Goal: Task Accomplishment & Management: Manage account settings

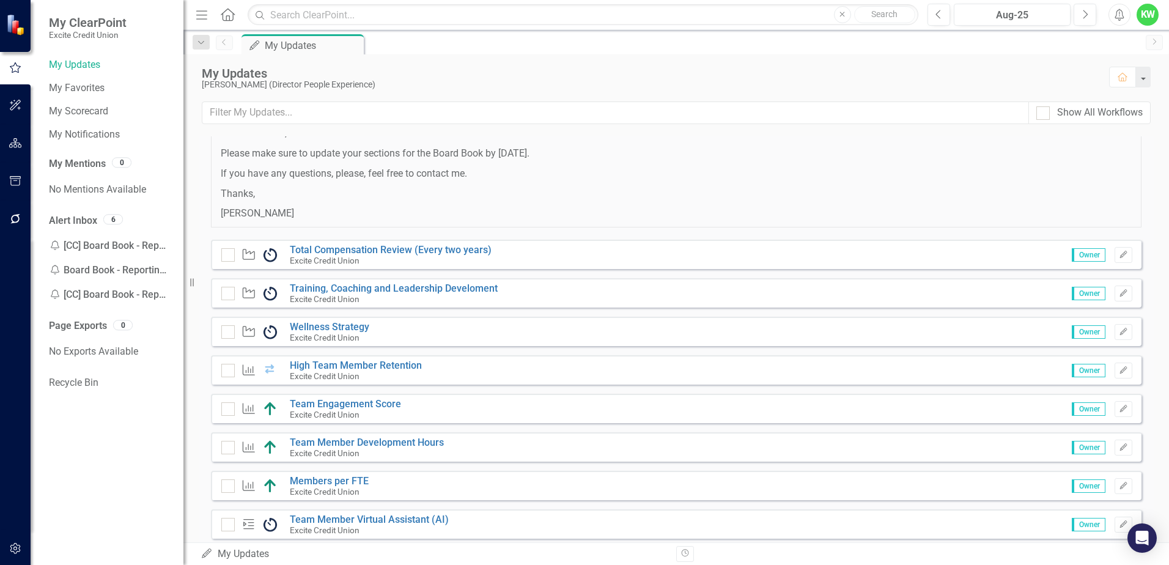
scroll to position [99, 0]
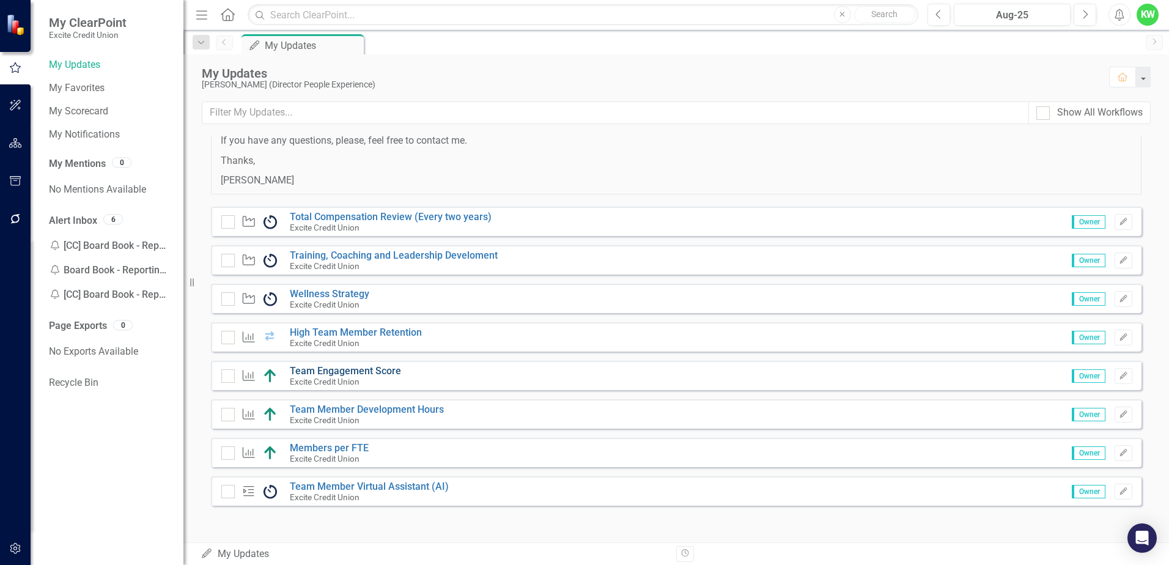
click at [346, 369] on link "Team Engagement Score" at bounding box center [345, 371] width 111 height 12
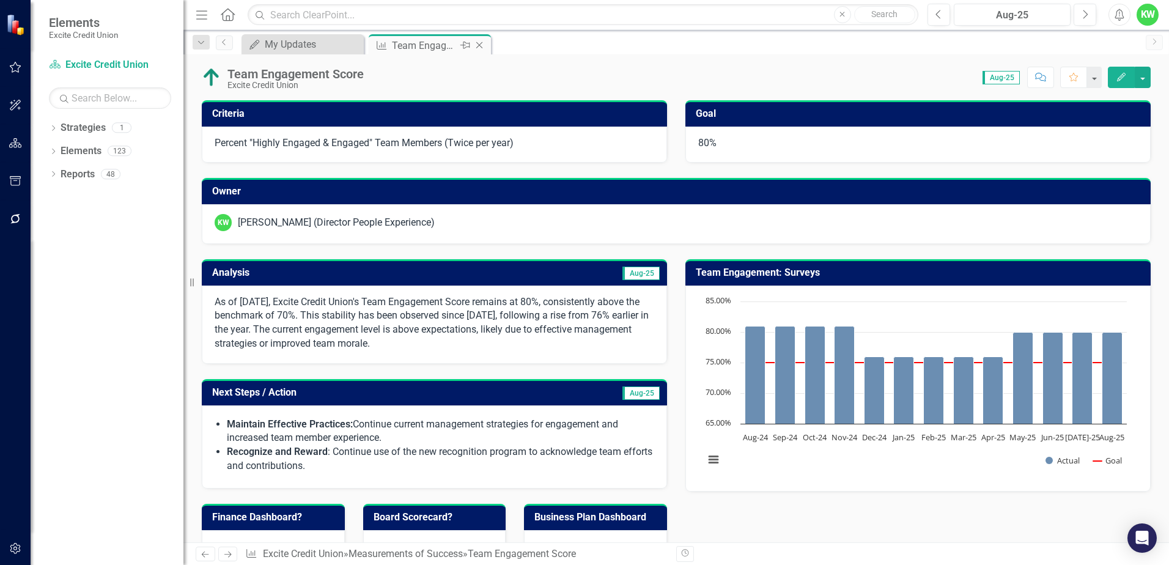
click at [478, 40] on div "Close" at bounding box center [480, 45] width 15 height 15
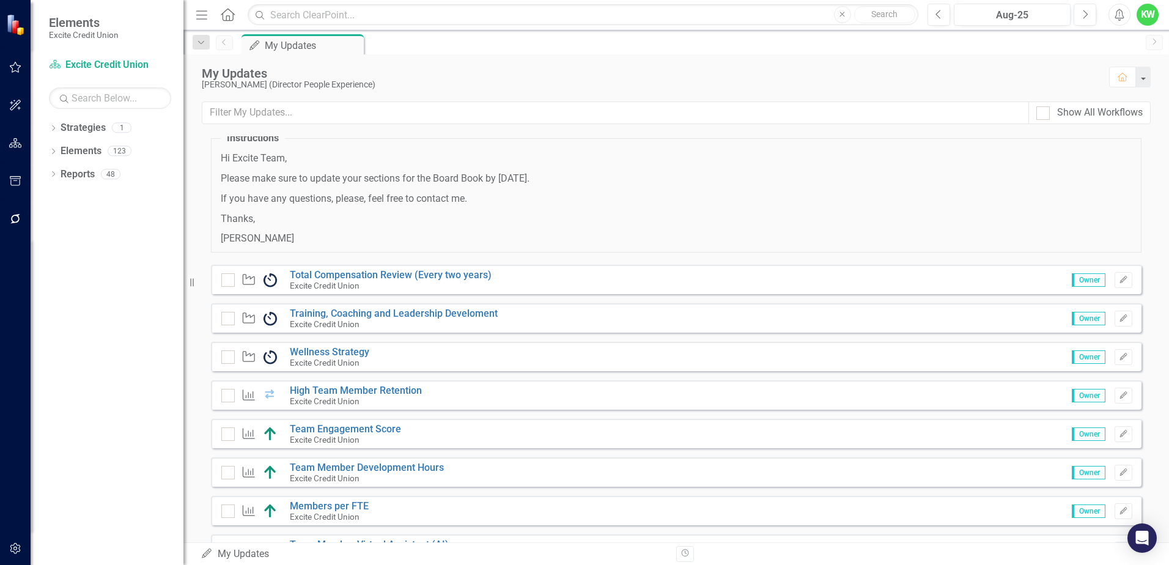
scroll to position [61, 0]
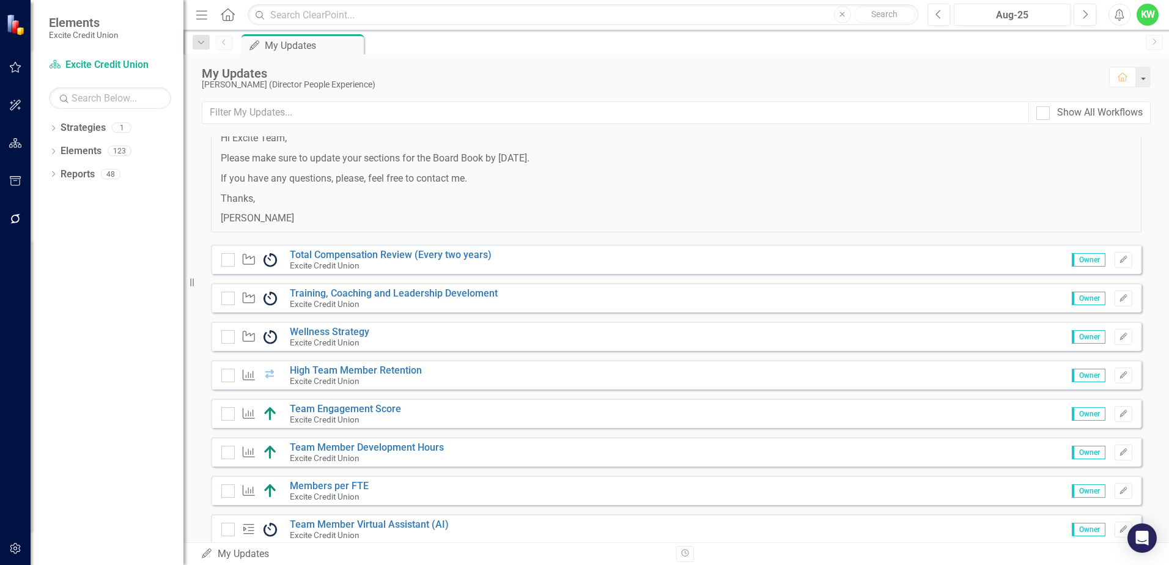
click at [352, 452] on div "Excite Credit Union" at bounding box center [367, 457] width 154 height 11
click at [339, 446] on link "Team Member Development Hours" at bounding box center [367, 447] width 154 height 12
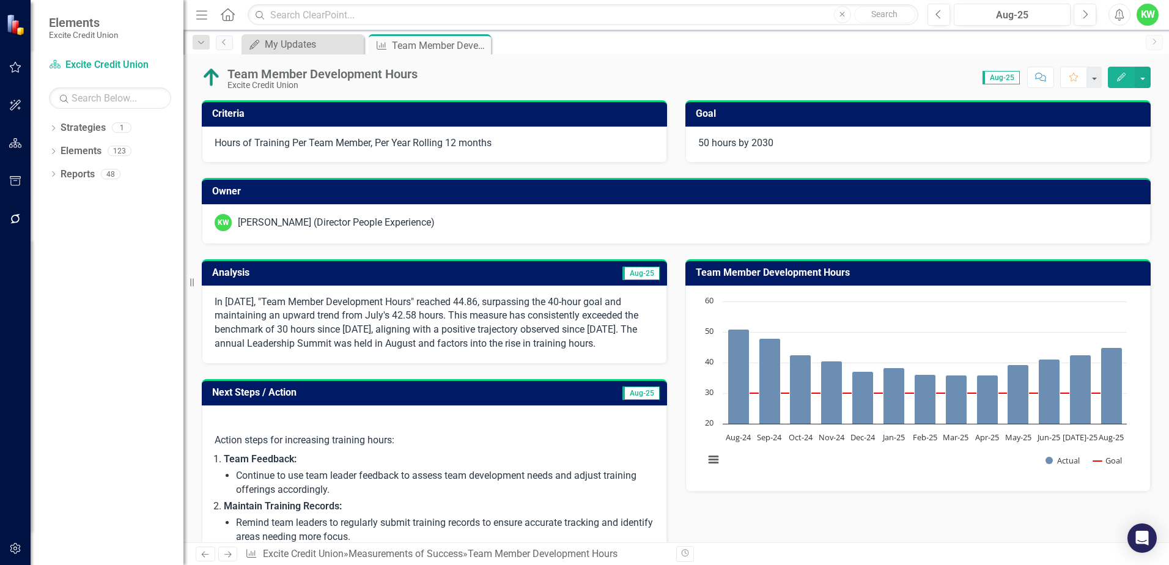
drag, startPoint x: 292, startPoint y: 300, endPoint x: 402, endPoint y: 301, distance: 110.7
click at [402, 301] on p "In [DATE], "Team Member Development Hours" reached 44.86, surpassing the 40-hou…" at bounding box center [435, 323] width 440 height 56
click at [318, 268] on h3 "Analysis" at bounding box center [322, 272] width 221 height 11
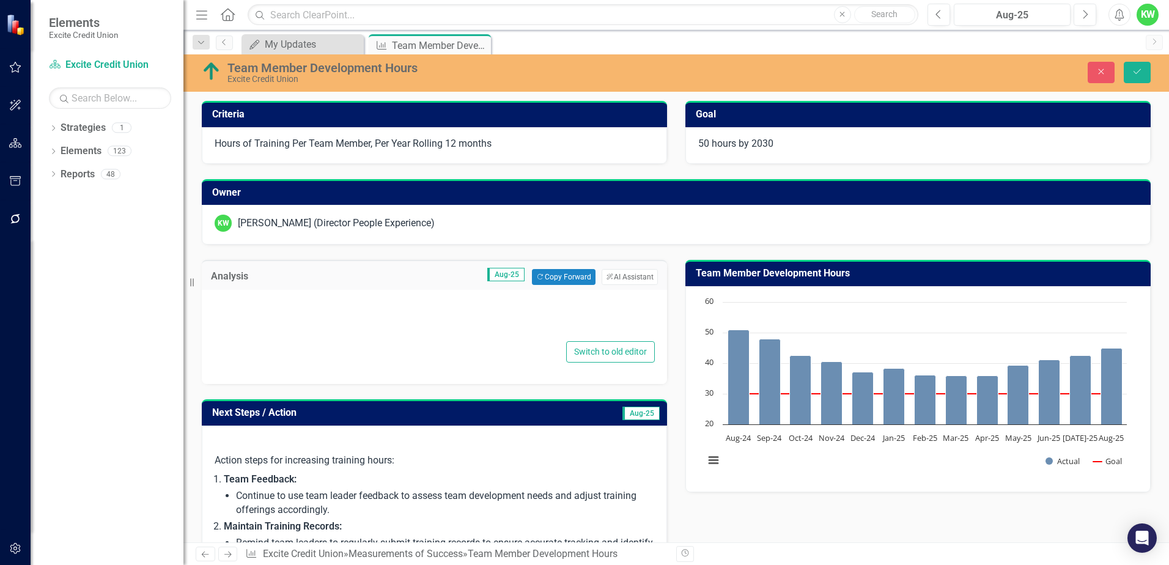
type textarea "<p>In [DATE], "Team Member Development Hours" reached 44.86, surpassing the 40-…"
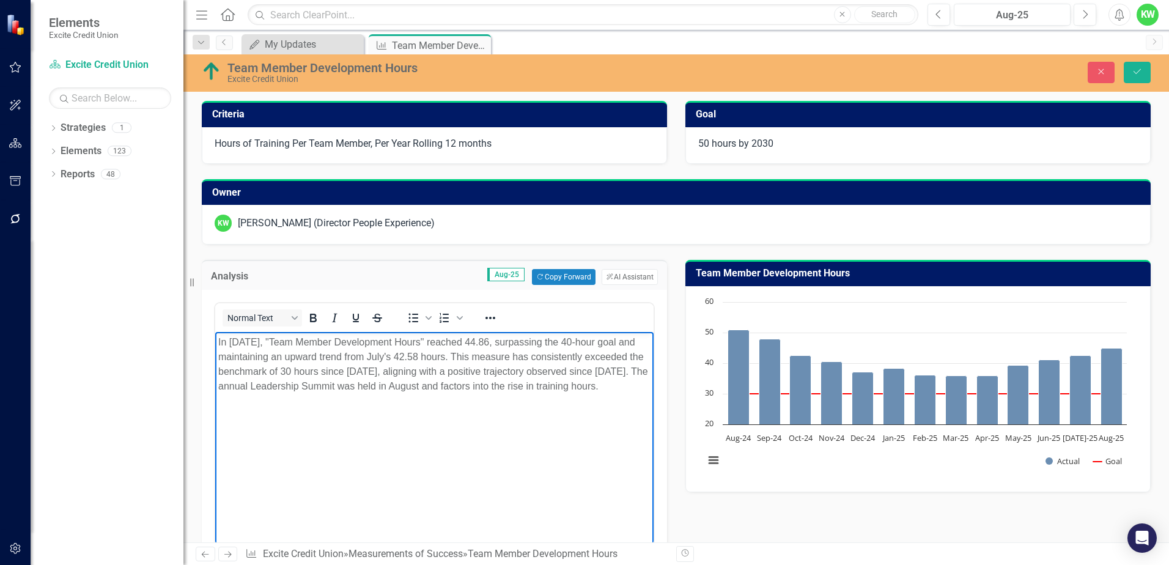
click at [295, 336] on p "In [DATE], "Team Member Development Hours" reached 44.86, surpassing the 40-hou…" at bounding box center [434, 364] width 432 height 59
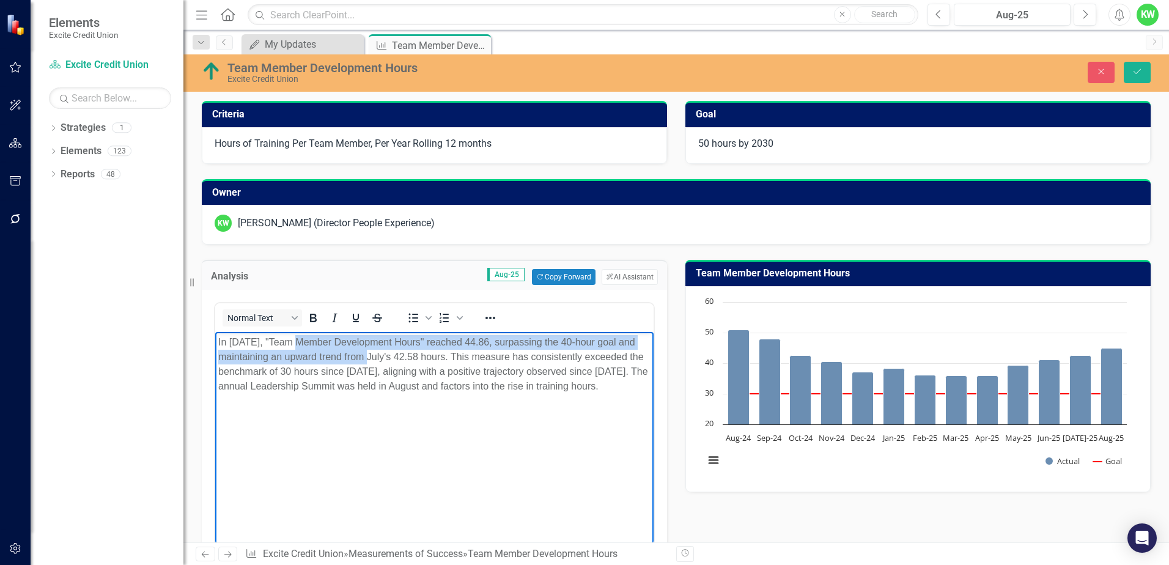
drag, startPoint x: 293, startPoint y: 341, endPoint x: 363, endPoint y: 360, distance: 72.2
click at [363, 360] on p "In [DATE], "Team Member Development Hours" reached 44.86, surpassing the 40-hou…" at bounding box center [434, 364] width 432 height 59
copy p "Team Member Development Hours" reached 44.86, surpassing the 40-hour goal and m…"
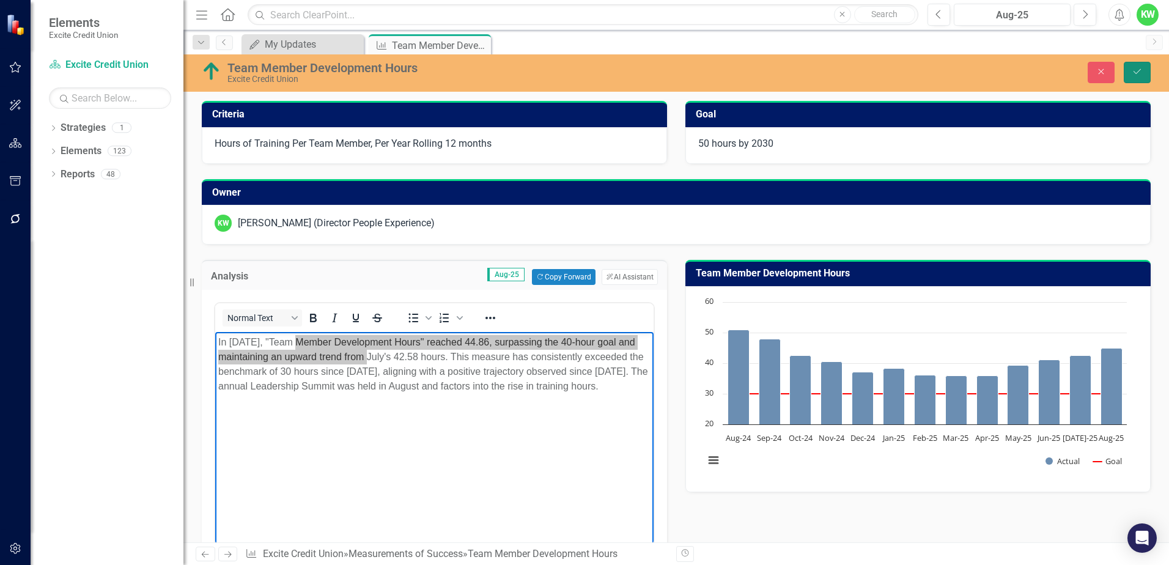
click at [1132, 73] on icon "Save" at bounding box center [1137, 71] width 11 height 9
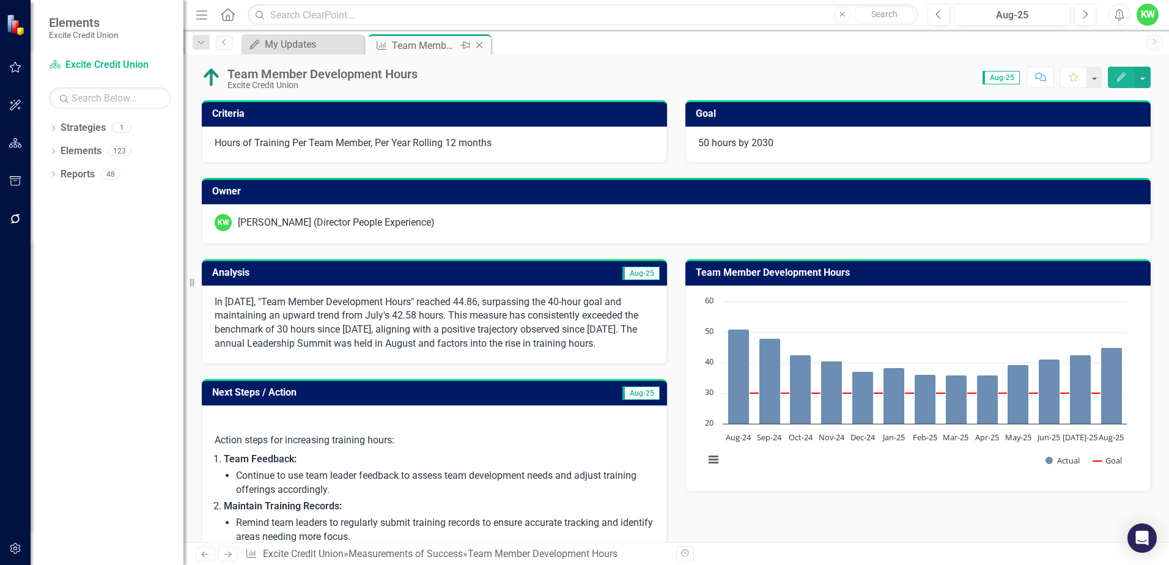
click at [482, 46] on icon "Close" at bounding box center [479, 45] width 12 height 10
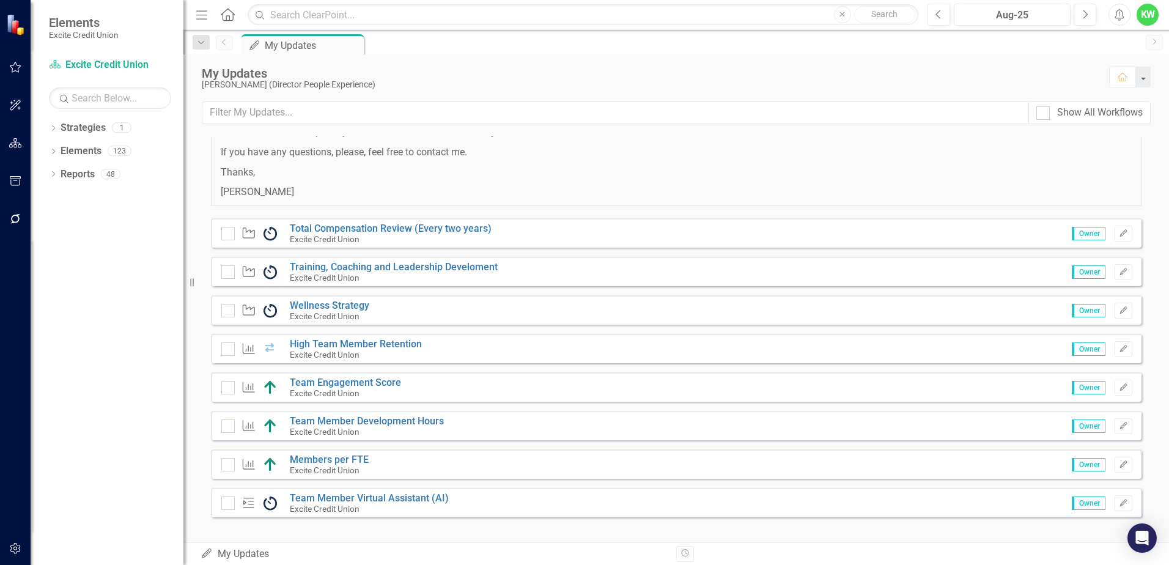
scroll to position [99, 0]
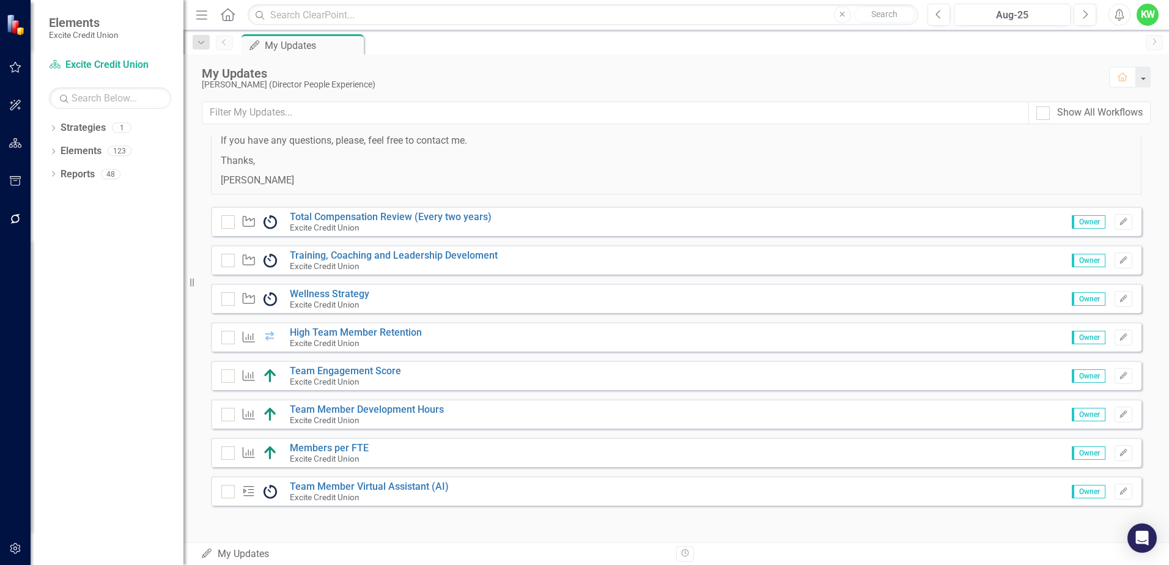
click at [270, 452] on img at bounding box center [270, 453] width 15 height 15
click at [246, 451] on icon "Measurement of Success" at bounding box center [249, 452] width 16 height 12
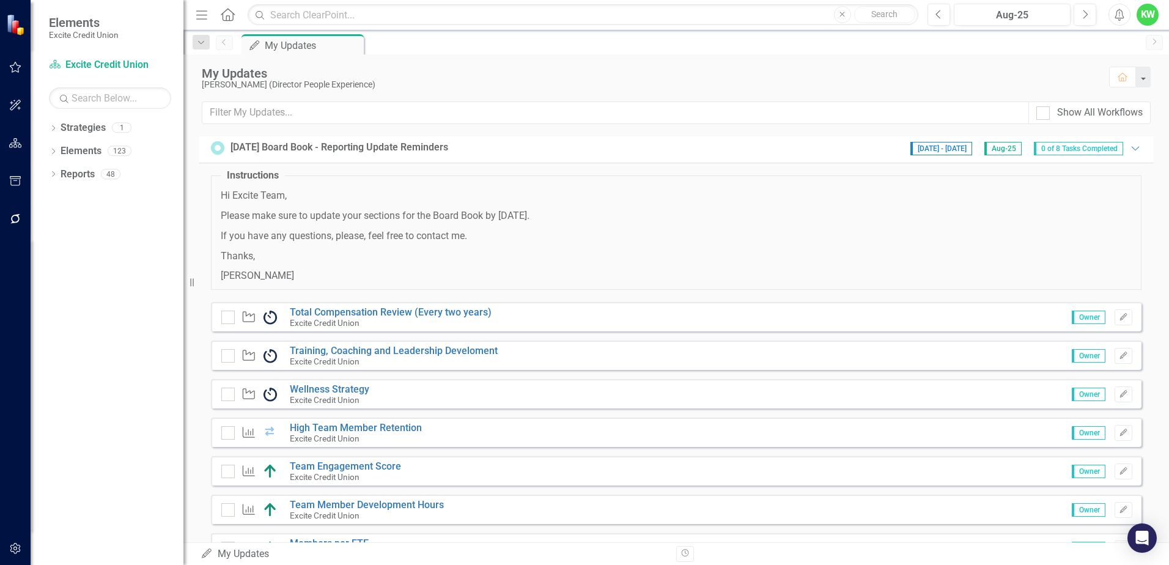
scroll to position [0, 0]
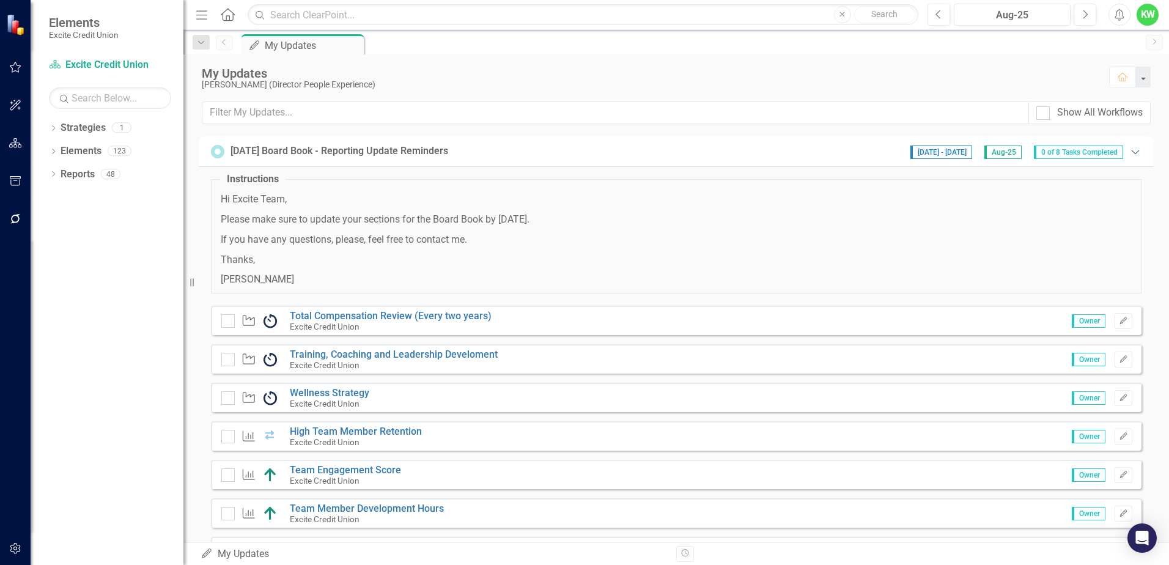
click at [1129, 153] on icon "Expanded" at bounding box center [1135, 152] width 12 height 10
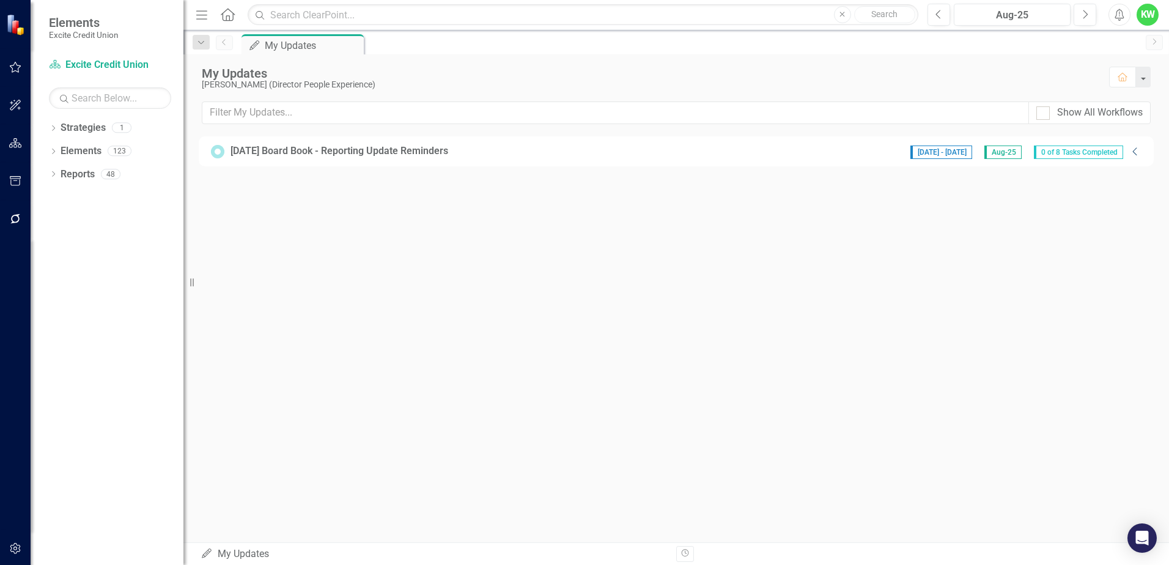
click at [1129, 152] on icon "Collapse" at bounding box center [1135, 152] width 12 height 10
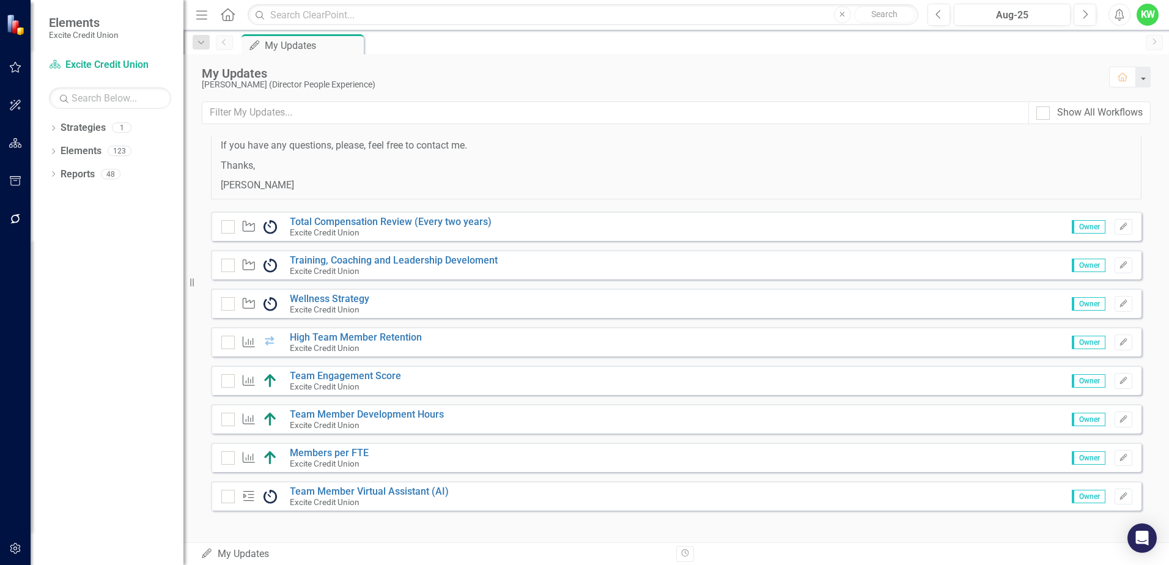
scroll to position [99, 0]
